Goal: Transaction & Acquisition: Purchase product/service

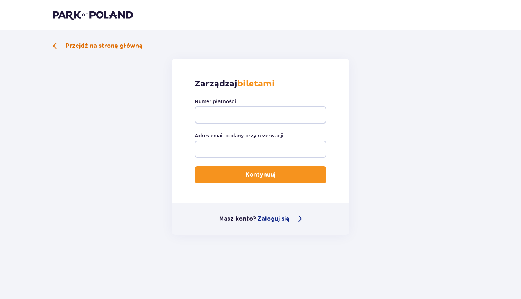
click at [58, 43] on span at bounding box center [57, 46] width 9 height 9
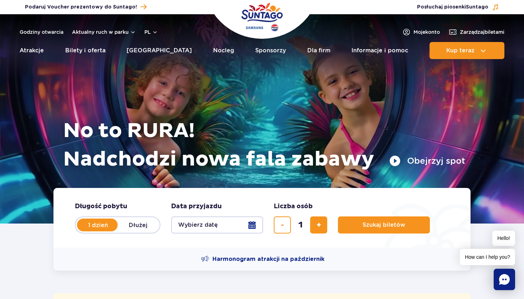
click at [225, 223] on button "Wybierz datę" at bounding box center [217, 225] width 92 height 17
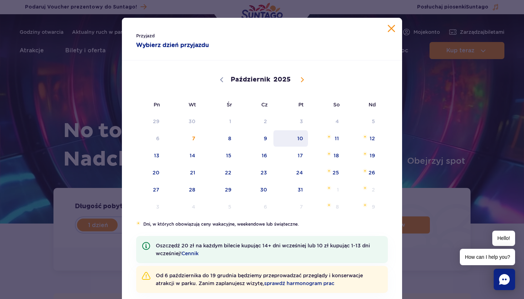
click at [295, 138] on span "10" at bounding box center [291, 138] width 36 height 16
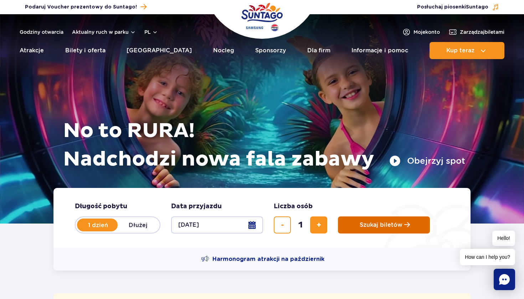
click at [397, 228] on span "Szukaj biletów" at bounding box center [380, 225] width 43 height 6
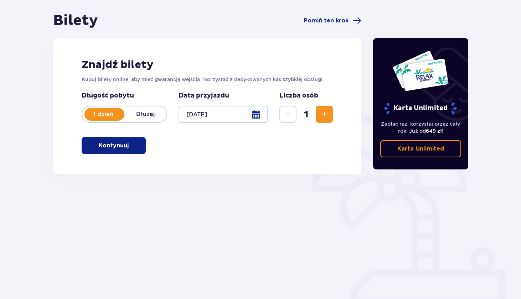
scroll to position [64, 0]
click at [124, 148] on button "Kontynuuj" at bounding box center [114, 145] width 64 height 17
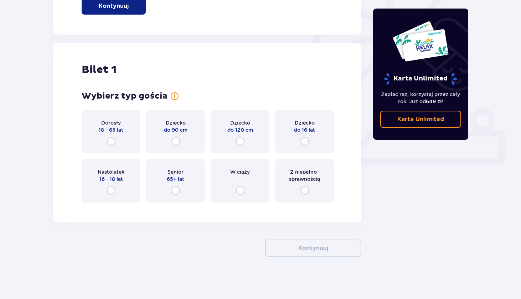
scroll to position [204, 0]
click at [115, 182] on span "16 - 18 lat" at bounding box center [111, 178] width 24 height 7
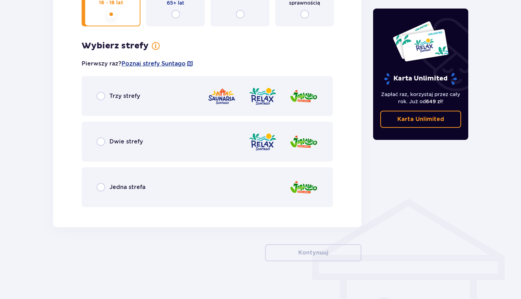
scroll to position [385, 0]
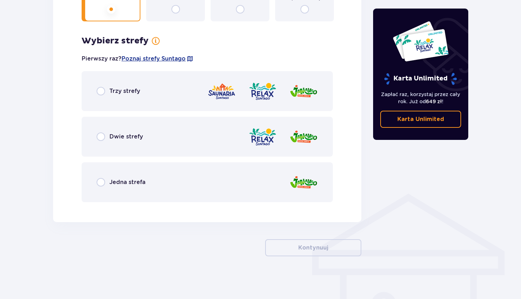
click at [137, 102] on div "Trzy strefy" at bounding box center [207, 91] width 251 height 40
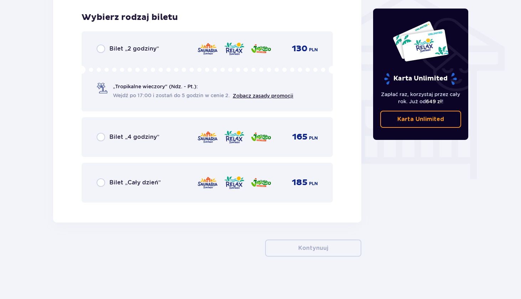
scroll to position [590, 0]
click at [169, 179] on div "Bilet „Cały dzień” 185 PLN" at bounding box center [207, 182] width 221 height 15
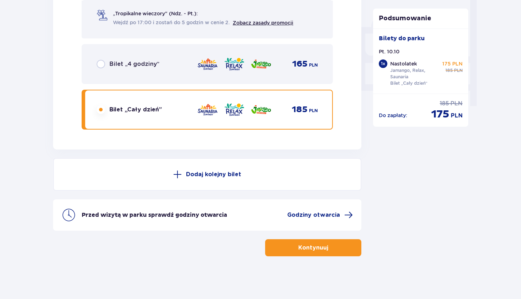
scroll to position [662, 0]
